Goal: Find specific page/section: Find specific page/section

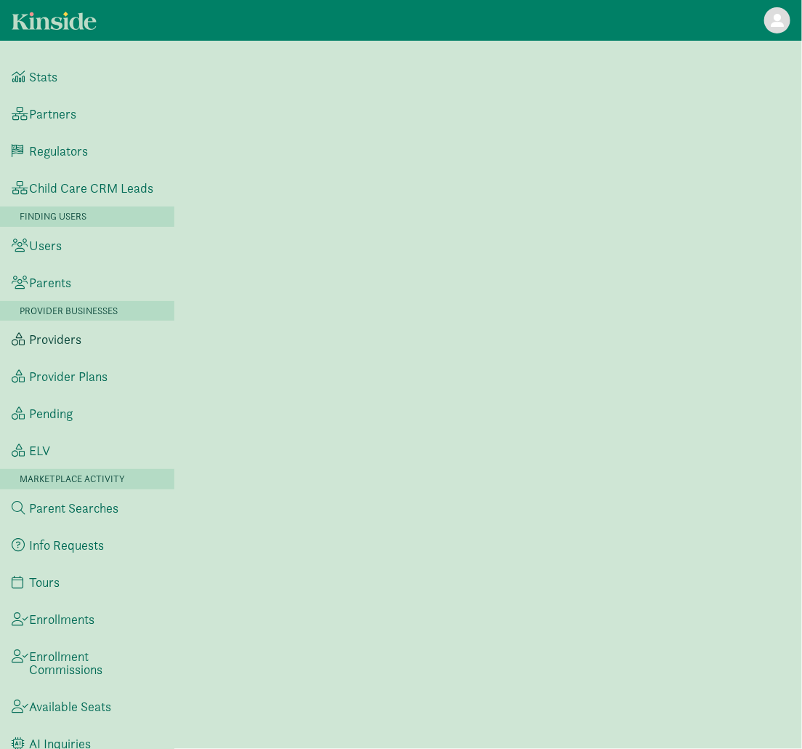
click at [86, 353] on link "Providers" at bounding box center [87, 339] width 174 height 37
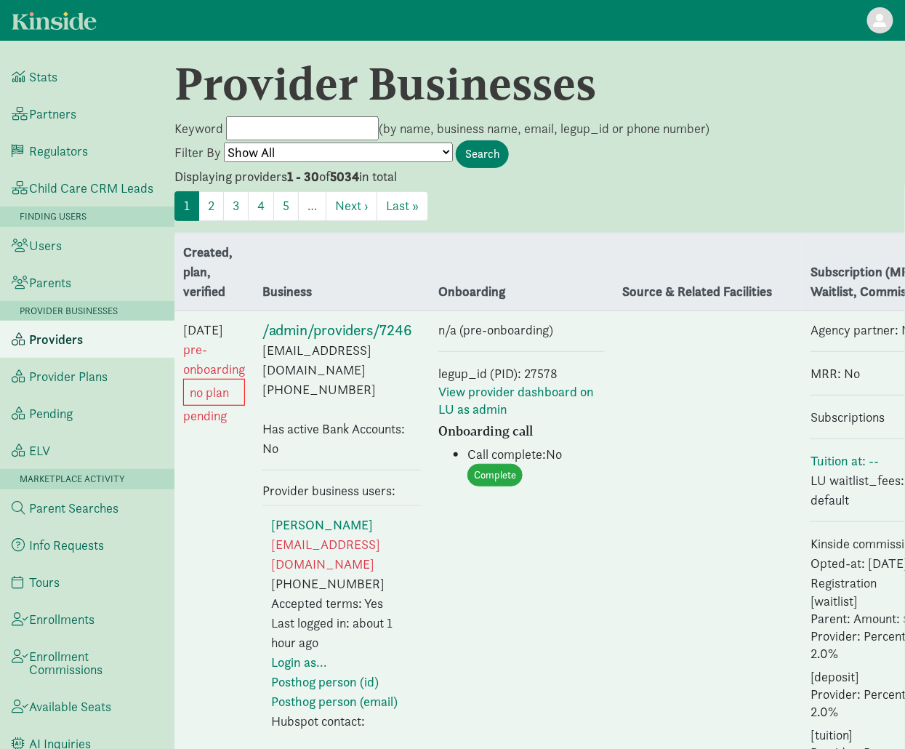
click at [284, 127] on input "Keyword" at bounding box center [302, 128] width 153 height 24
type input "Beza"
click at [456, 140] on input "Search" at bounding box center [482, 154] width 53 height 28
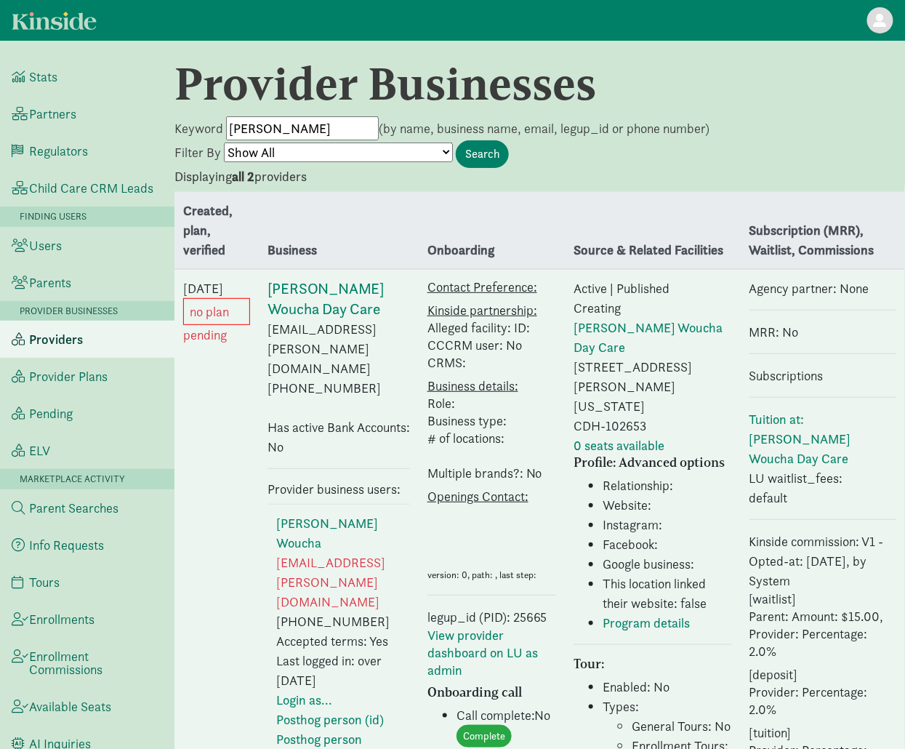
drag, startPoint x: 267, startPoint y: 129, endPoint x: 201, endPoint y: 129, distance: 66.9
click at [201, 129] on form "Keyword Beza (by name, business name, email, legup_id or phone number) Filter B…" at bounding box center [539, 142] width 730 height 52
click at [70, 395] on link "Provider Plans" at bounding box center [87, 376] width 174 height 37
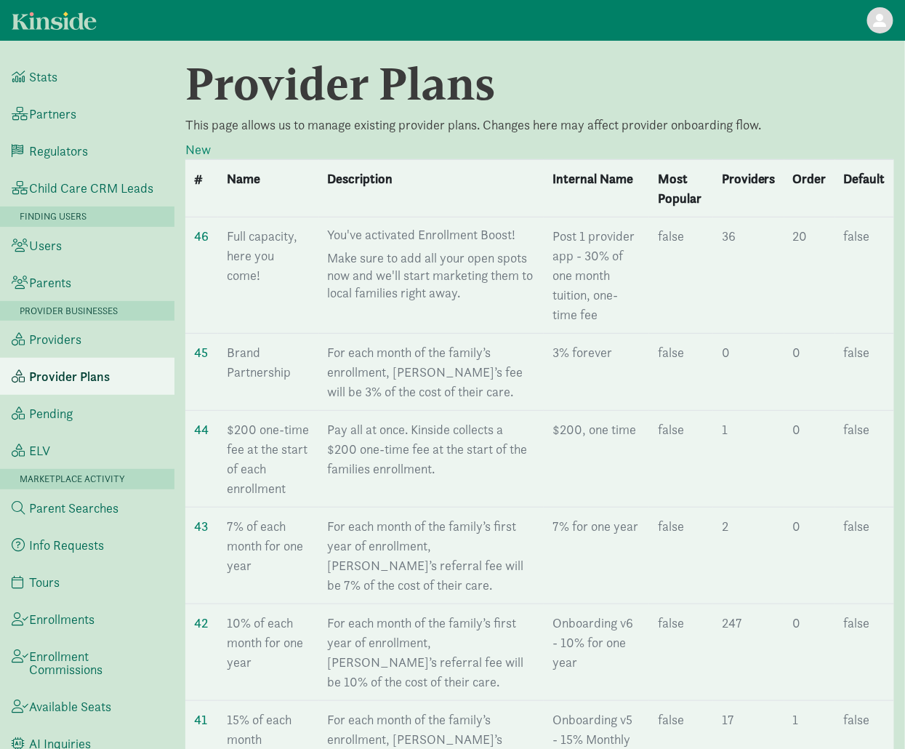
click at [74, 374] on link "Provider Plans" at bounding box center [87, 376] width 174 height 37
click at [74, 358] on link "Providers" at bounding box center [87, 339] width 174 height 37
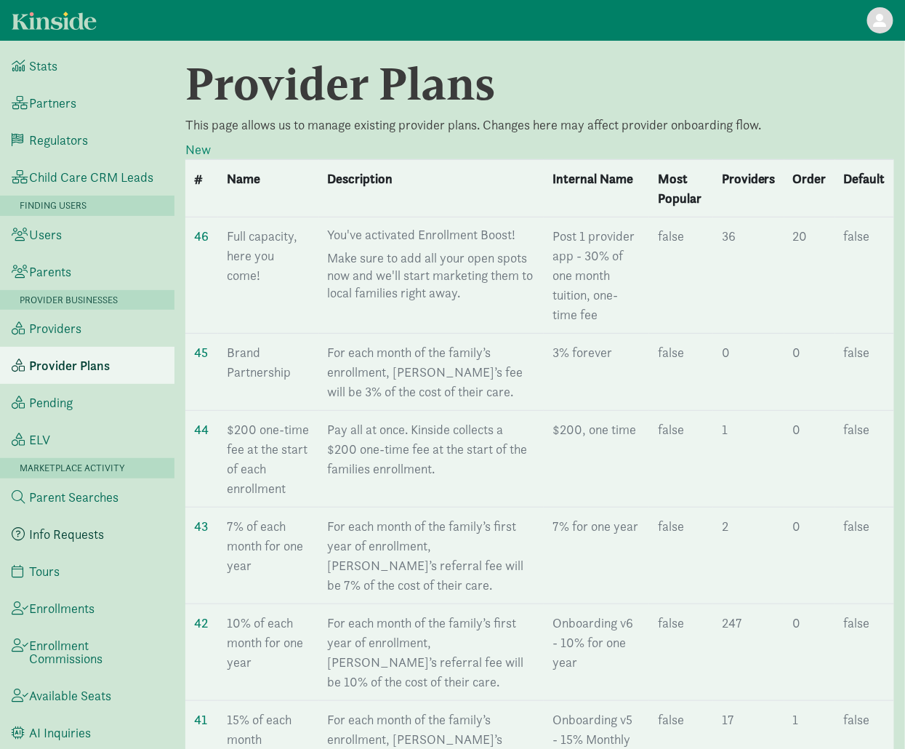
scroll to position [16, 0]
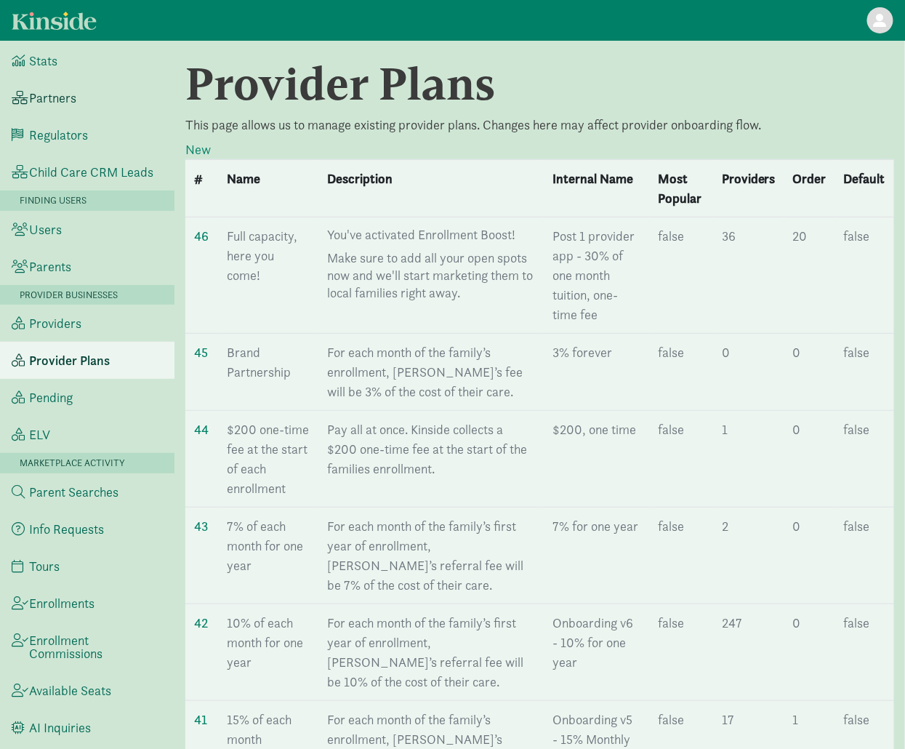
click at [63, 92] on span "Partners" at bounding box center [52, 98] width 47 height 13
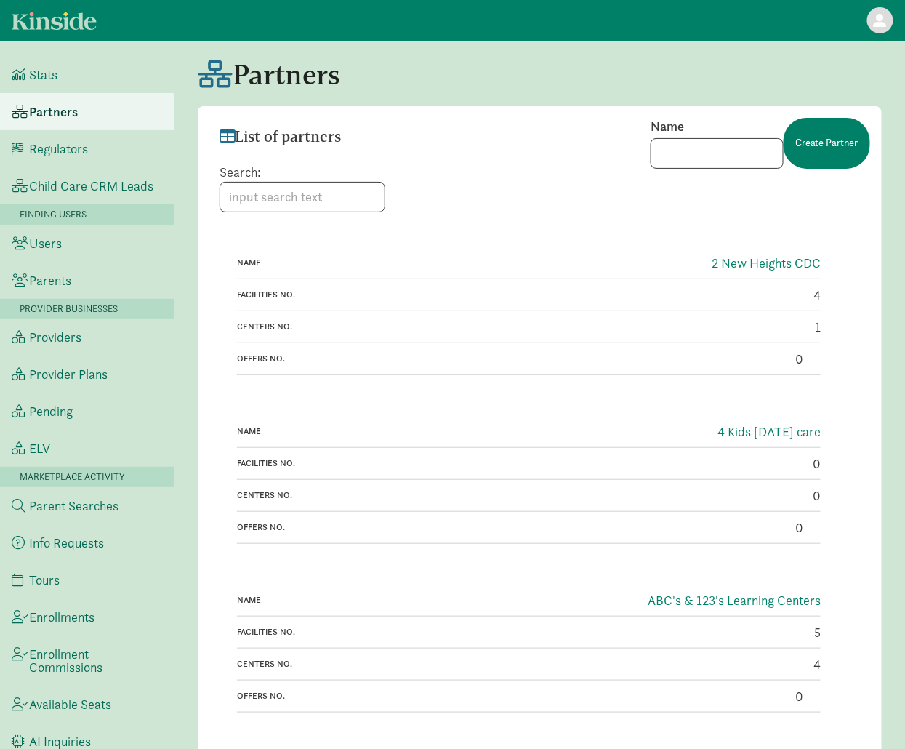
scroll to position [3, 0]
click at [61, 252] on link "Users" at bounding box center [87, 242] width 174 height 37
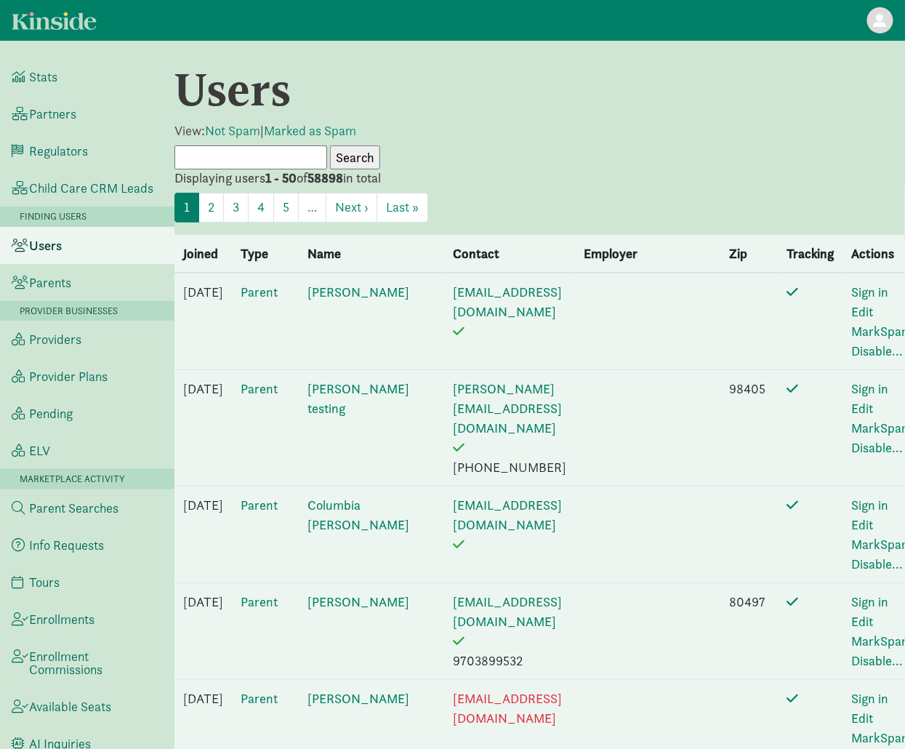
click at [245, 160] on input "text" at bounding box center [250, 157] width 153 height 24
type input "[PERSON_NAME]"
click at [330, 145] on input "Search" at bounding box center [355, 157] width 50 height 24
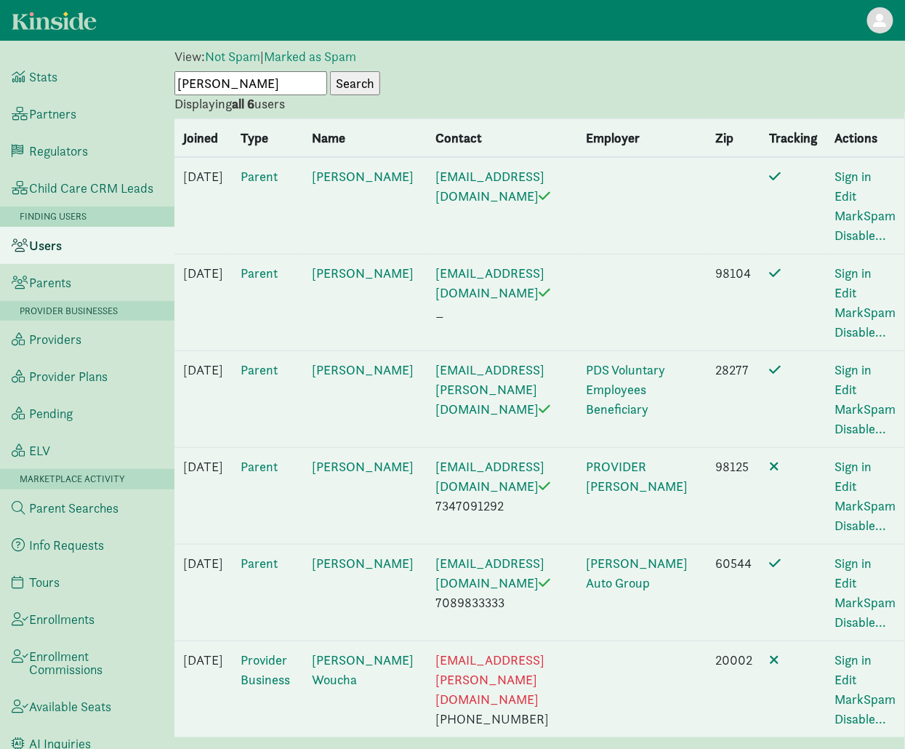
scroll to position [110, 0]
